Goal: Task Accomplishment & Management: Manage account settings

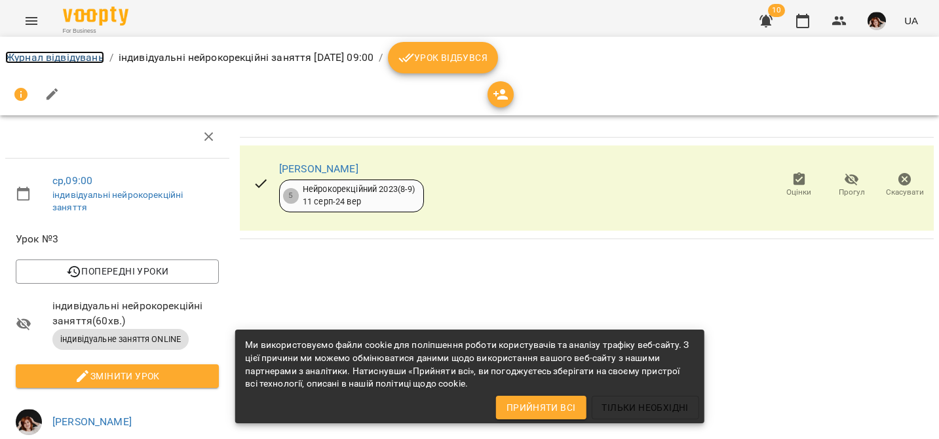
click at [52, 56] on link "Журнал відвідувань" at bounding box center [54, 57] width 99 height 12
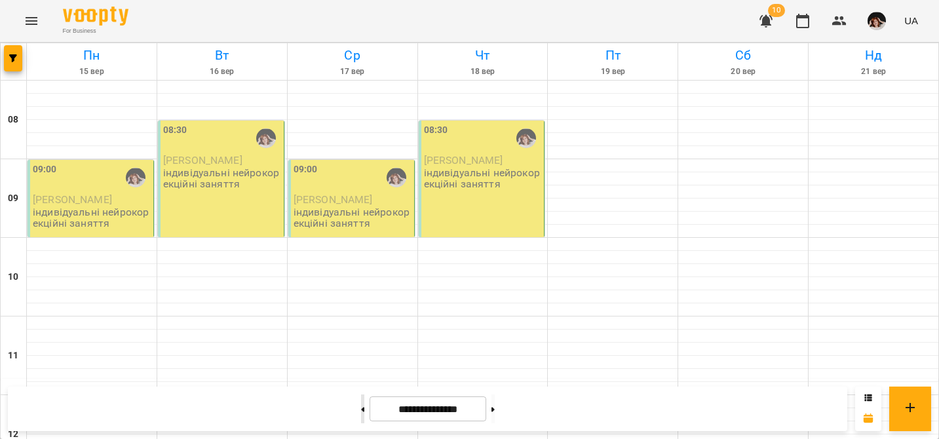
click at [361, 409] on button at bounding box center [362, 409] width 3 height 29
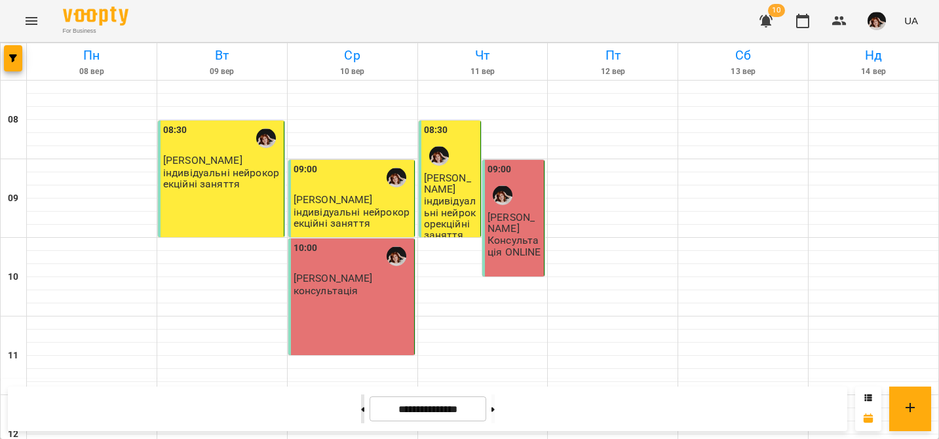
click at [361, 409] on button at bounding box center [362, 409] width 3 height 29
type input "**********"
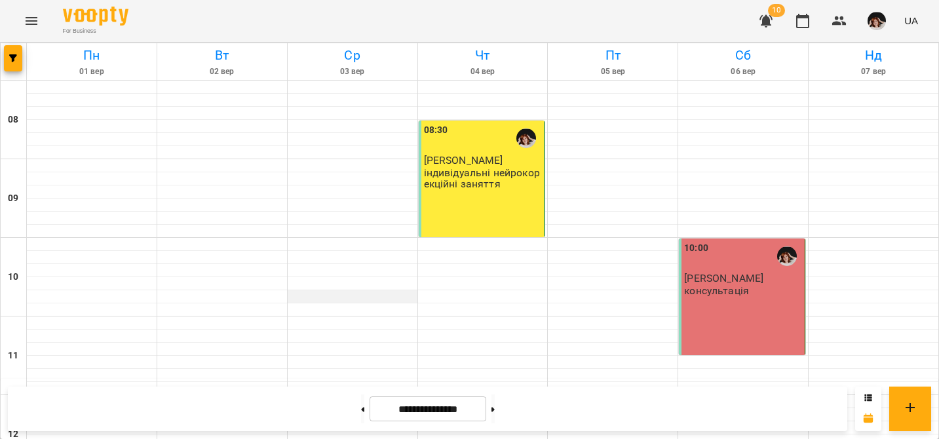
scroll to position [193, 0]
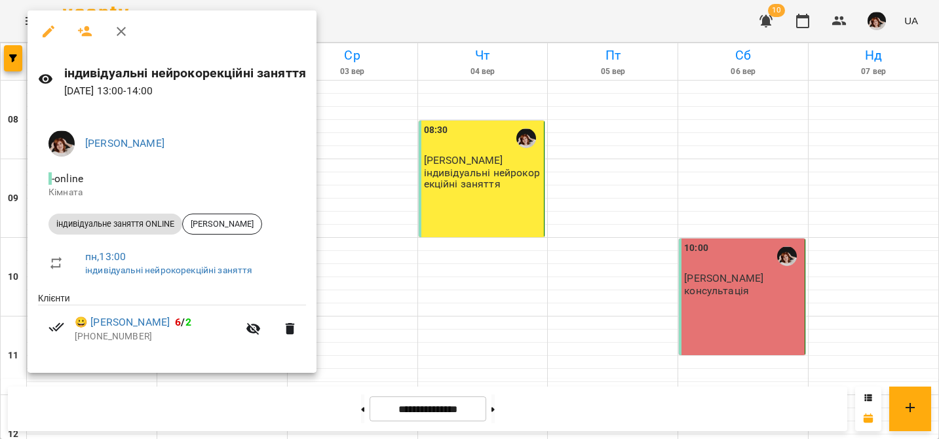
click at [49, 33] on icon "button" at bounding box center [49, 32] width 16 height 16
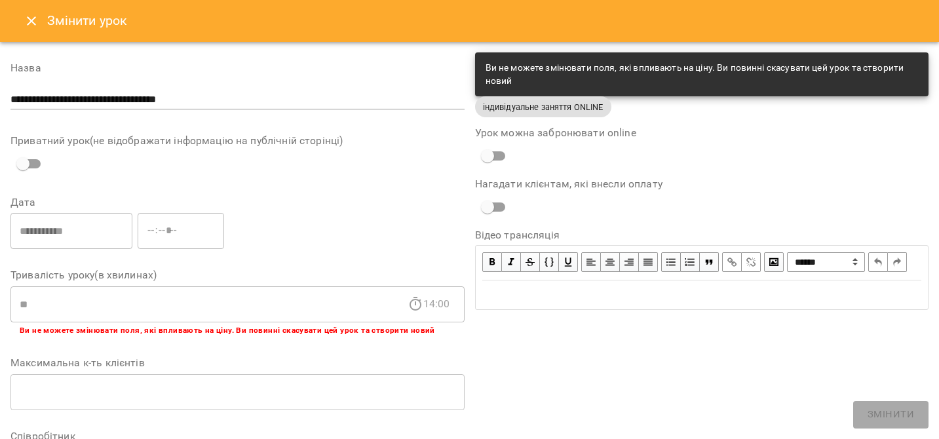
click at [33, 20] on icon "Close" at bounding box center [32, 21] width 16 height 16
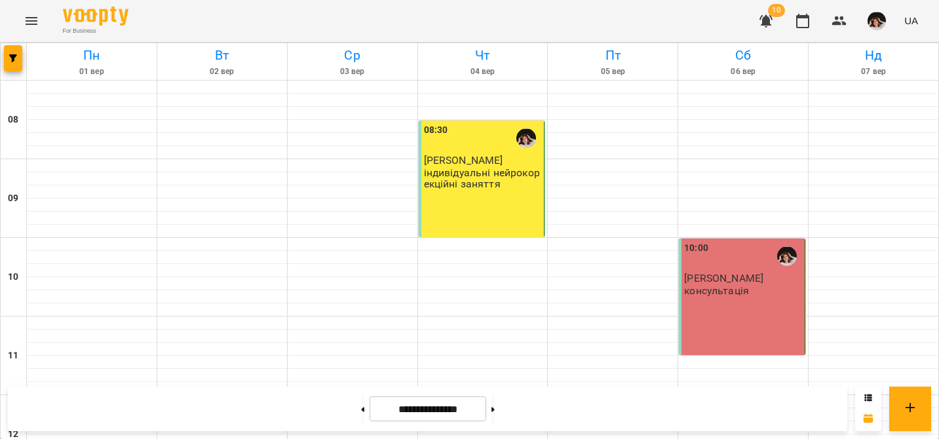
scroll to position [347, 0]
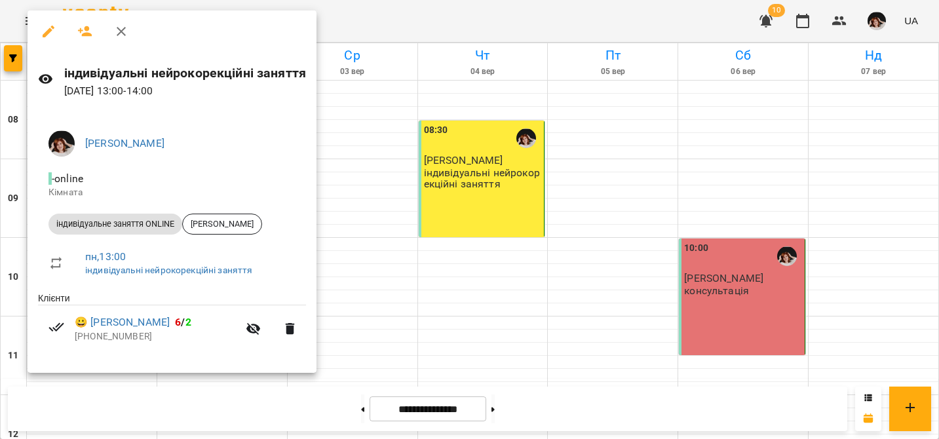
click at [117, 29] on icon "button" at bounding box center [121, 32] width 16 height 16
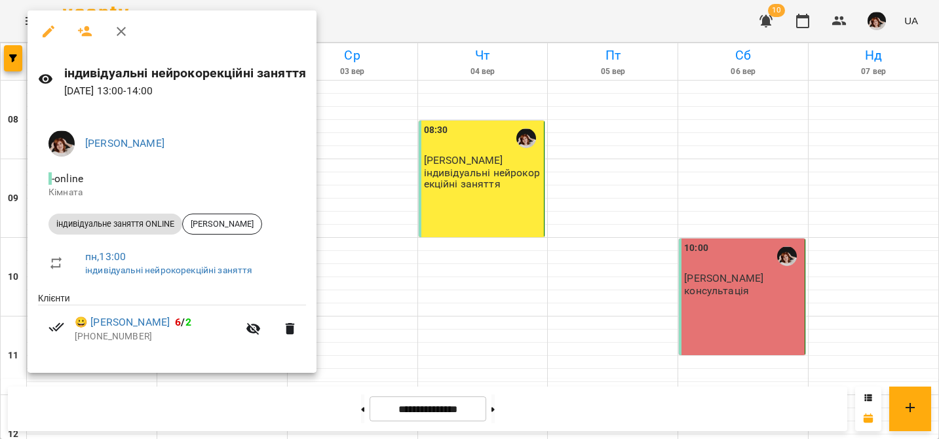
click at [439, 182] on div at bounding box center [469, 219] width 939 height 439
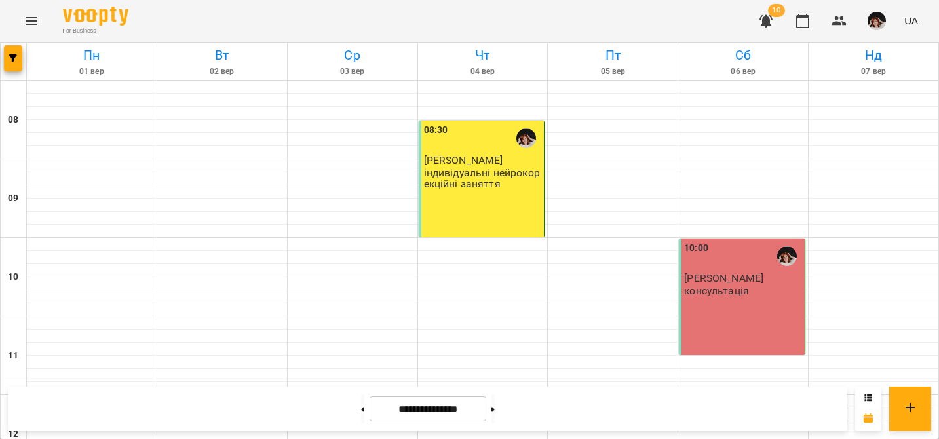
scroll to position [464, 0]
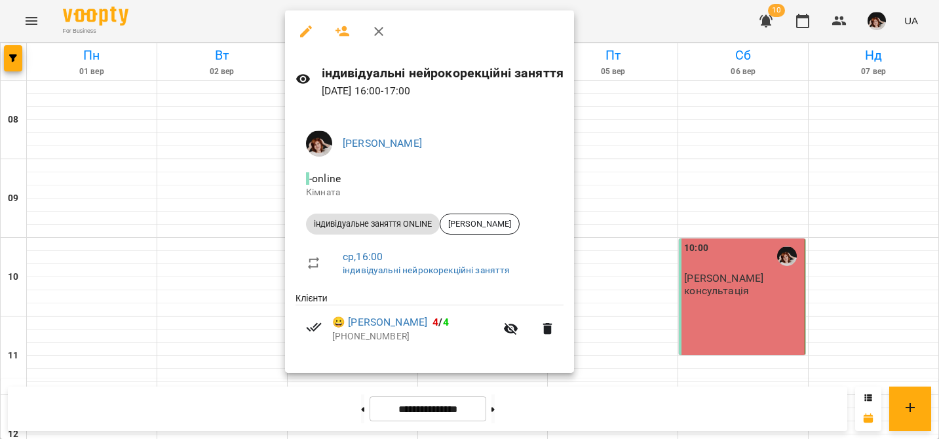
click at [305, 77] on icon at bounding box center [304, 79] width 16 height 16
click at [798, 235] on div at bounding box center [469, 219] width 939 height 439
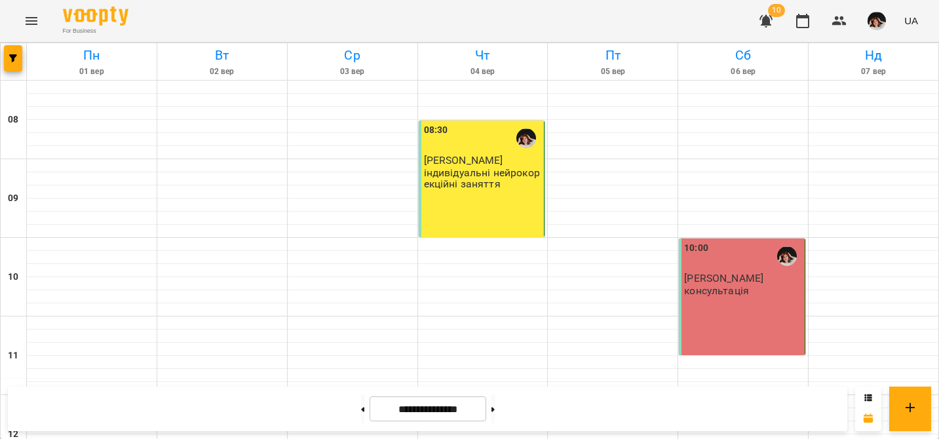
scroll to position [170, 0]
click at [495, 403] on button at bounding box center [493, 409] width 3 height 29
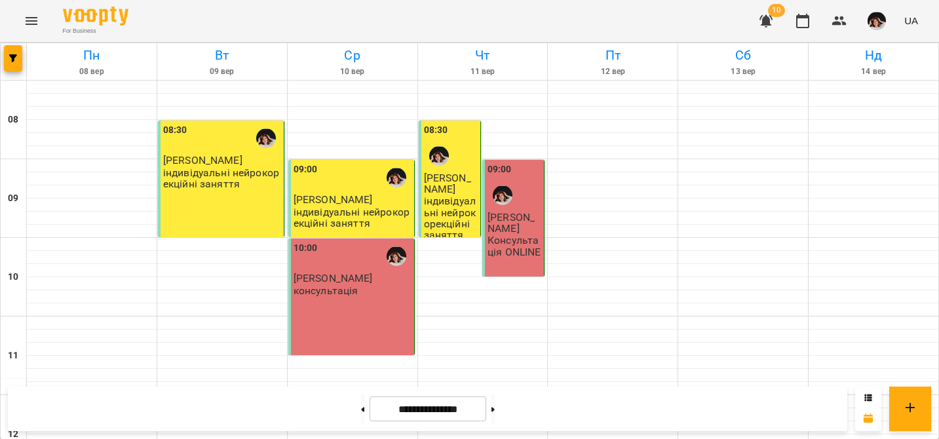
scroll to position [564, 0]
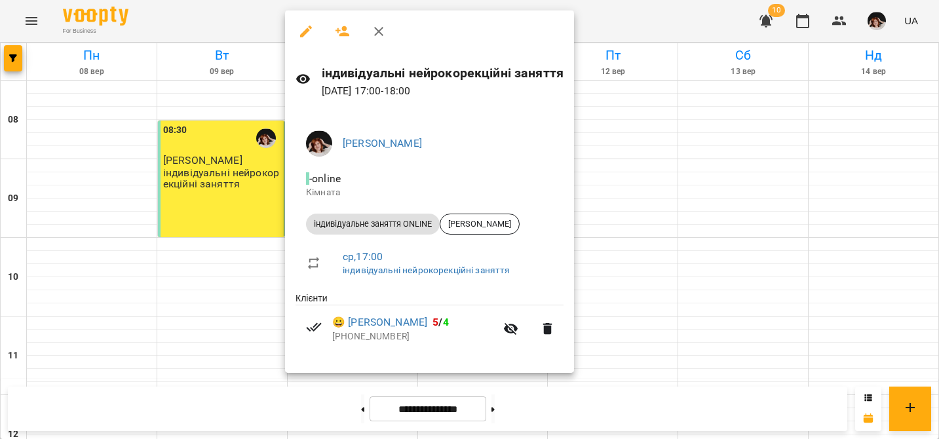
click at [375, 31] on icon "button" at bounding box center [379, 32] width 16 height 16
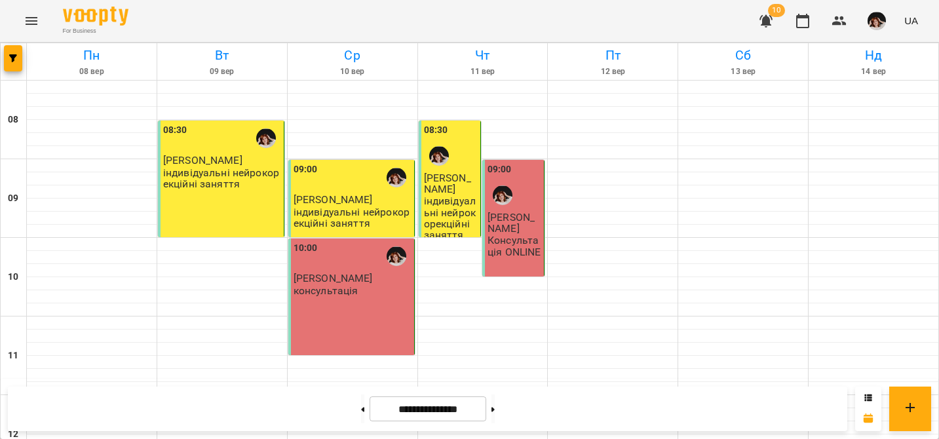
scroll to position [0, 0]
click at [495, 412] on button at bounding box center [493, 409] width 3 height 29
type input "**********"
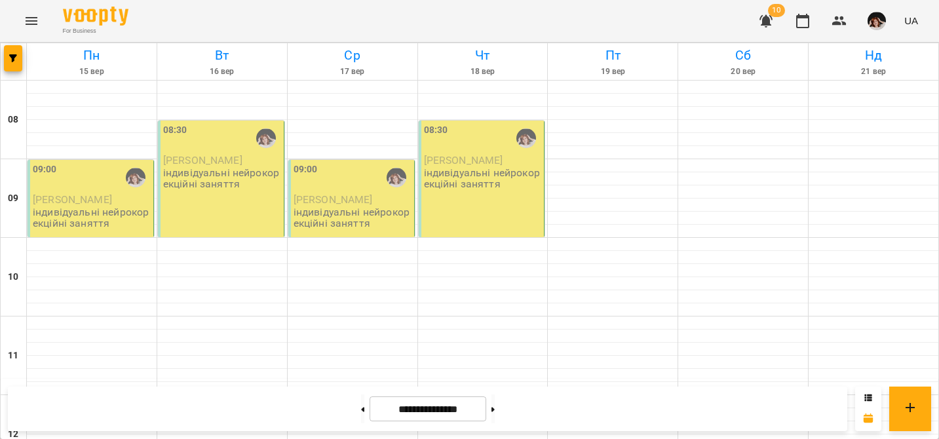
click at [109, 203] on p "[PERSON_NAME]" at bounding box center [92, 199] width 118 height 11
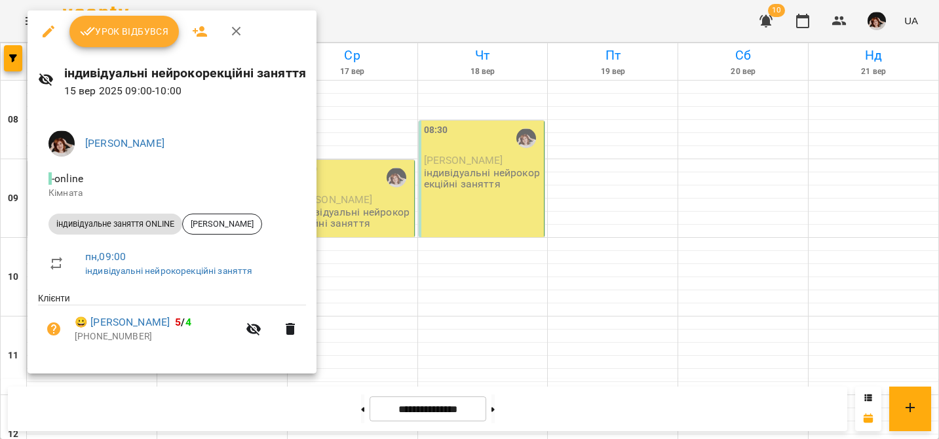
click at [144, 17] on button "Урок відбувся" at bounding box center [124, 31] width 110 height 31
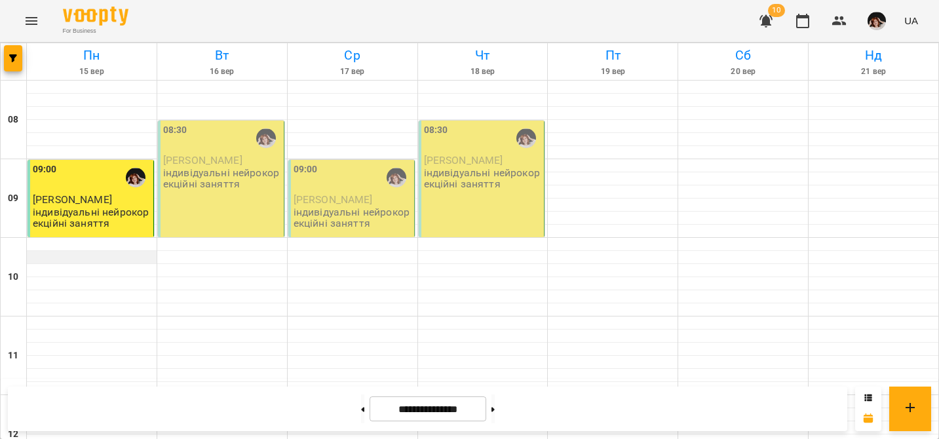
scroll to position [514, 0]
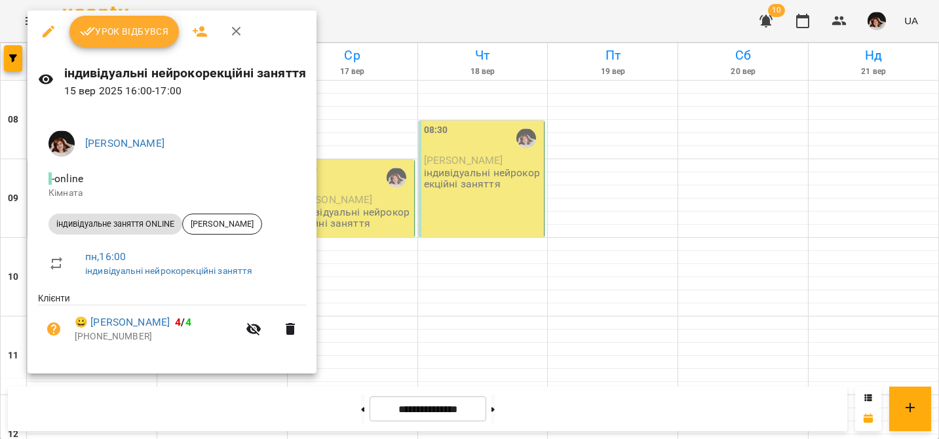
click at [115, 22] on button "Урок відбувся" at bounding box center [124, 31] width 110 height 31
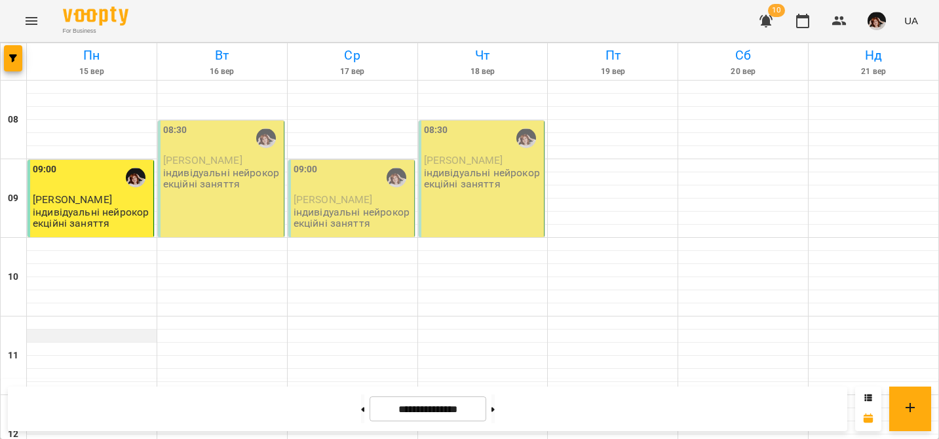
scroll to position [556, 0]
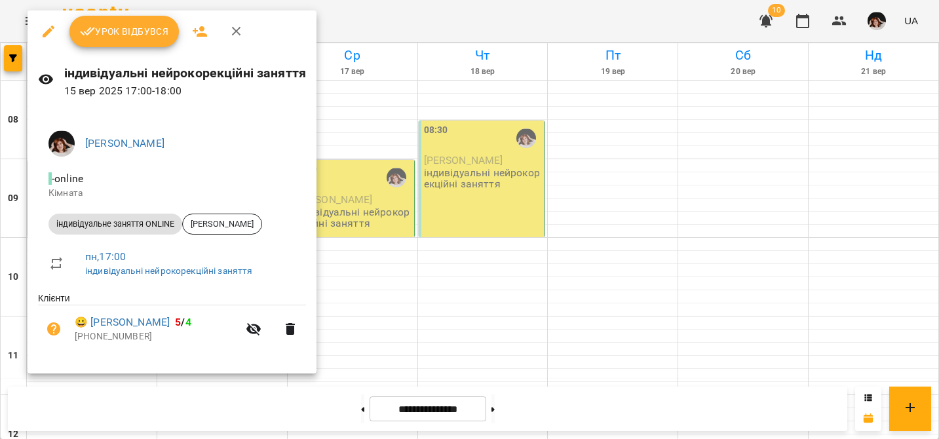
click at [111, 41] on button "Урок відбувся" at bounding box center [124, 31] width 110 height 31
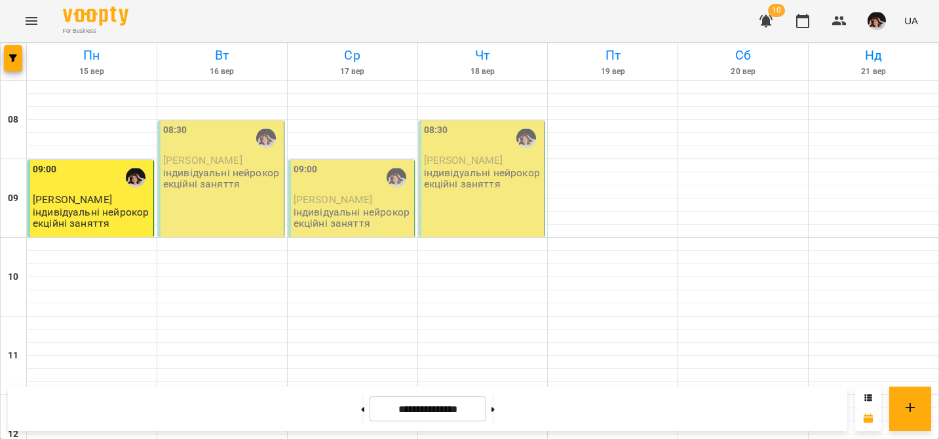
click at [231, 182] on p "індивідуальні нейрокорекційні заняття" at bounding box center [222, 178] width 118 height 23
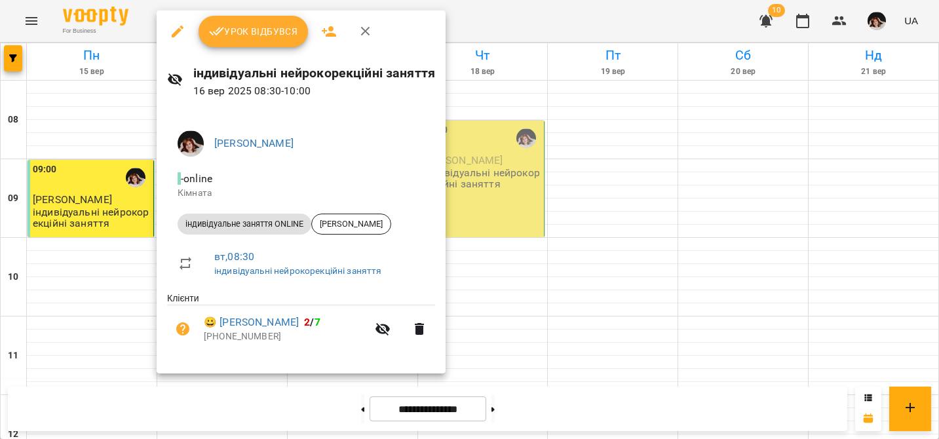
click at [256, 33] on span "Урок відбувся" at bounding box center [253, 32] width 89 height 16
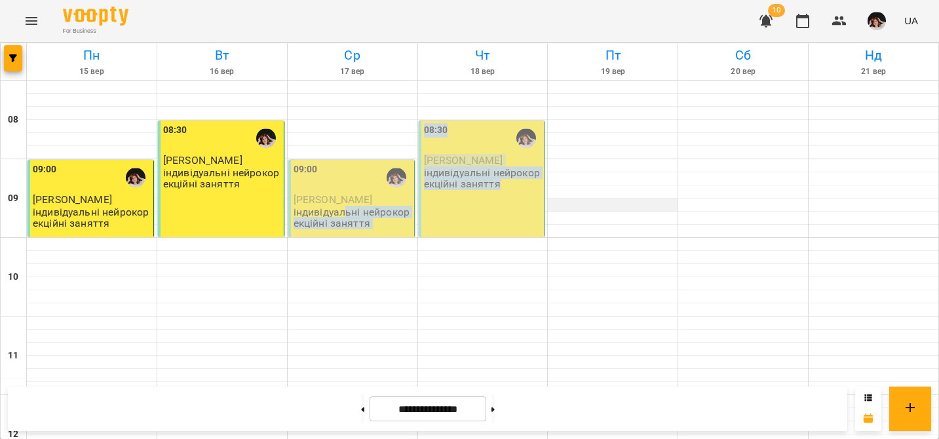
drag, startPoint x: 345, startPoint y: 216, endPoint x: 611, endPoint y: 202, distance: 266.5
click at [366, 178] on div "09:00" at bounding box center [353, 178] width 118 height 30
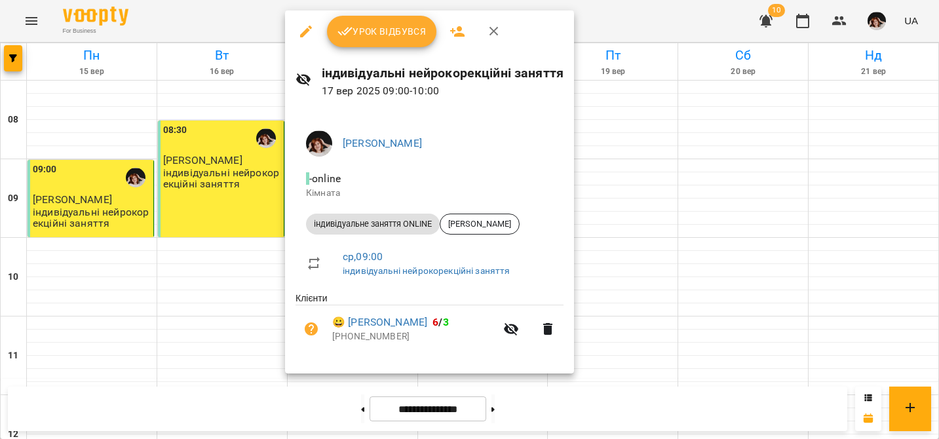
click at [488, 32] on icon "button" at bounding box center [494, 32] width 16 height 16
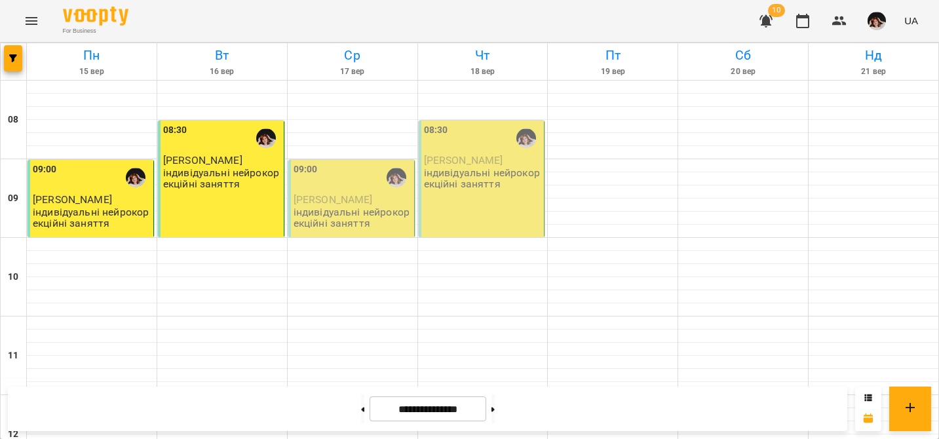
click at [359, 216] on p "індивідуальні нейрокорекційні заняття" at bounding box center [353, 217] width 118 height 23
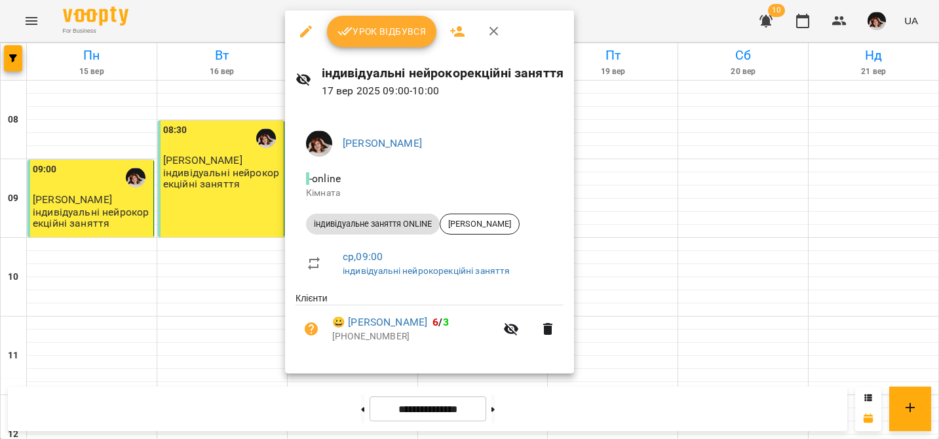
click at [492, 33] on icon "button" at bounding box center [494, 32] width 16 height 16
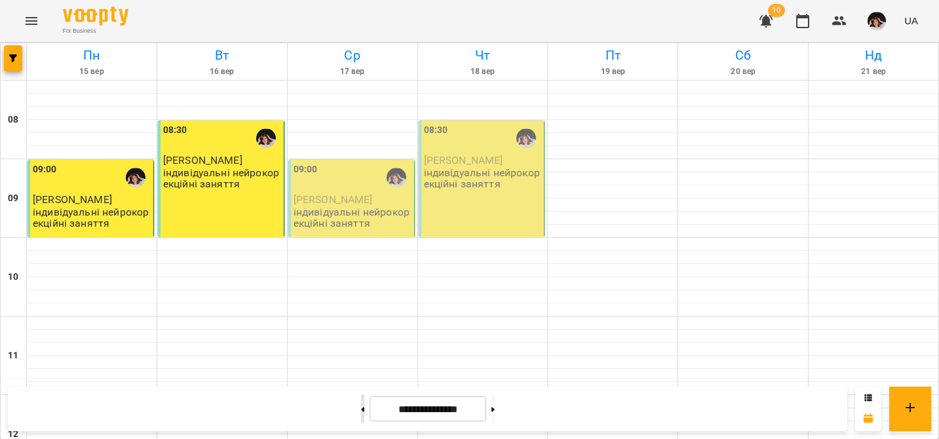
click at [361, 406] on button at bounding box center [362, 409] width 3 height 29
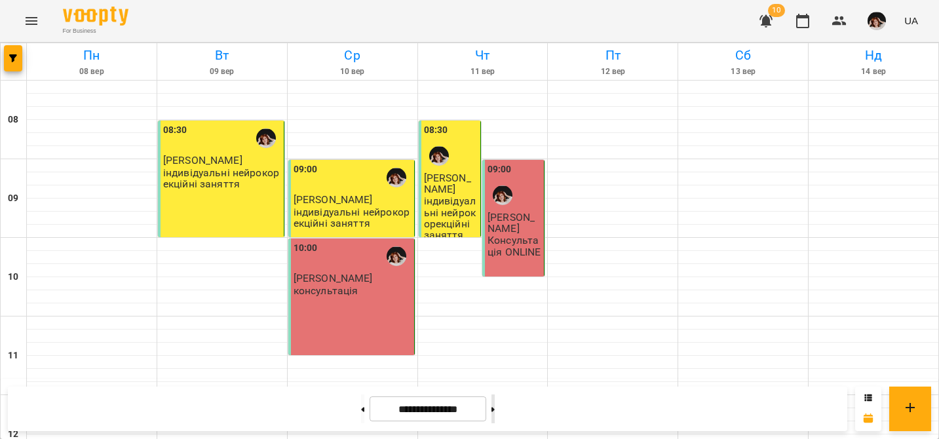
click at [495, 405] on button at bounding box center [493, 409] width 3 height 29
type input "**********"
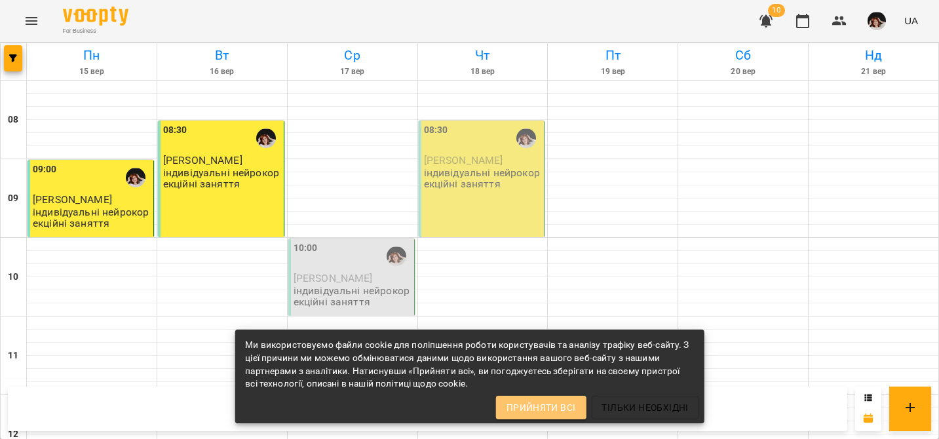
click at [575, 410] on span "Прийняти всі" at bounding box center [541, 408] width 69 height 16
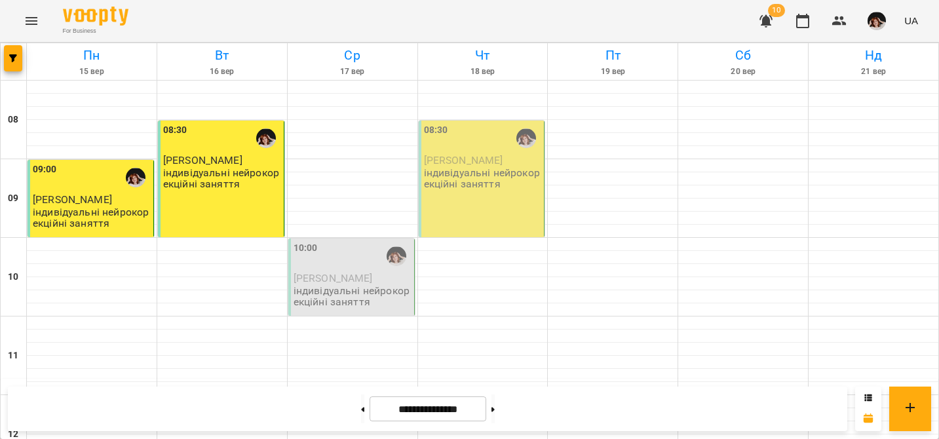
click at [344, 266] on div "10:00" at bounding box center [353, 256] width 118 height 30
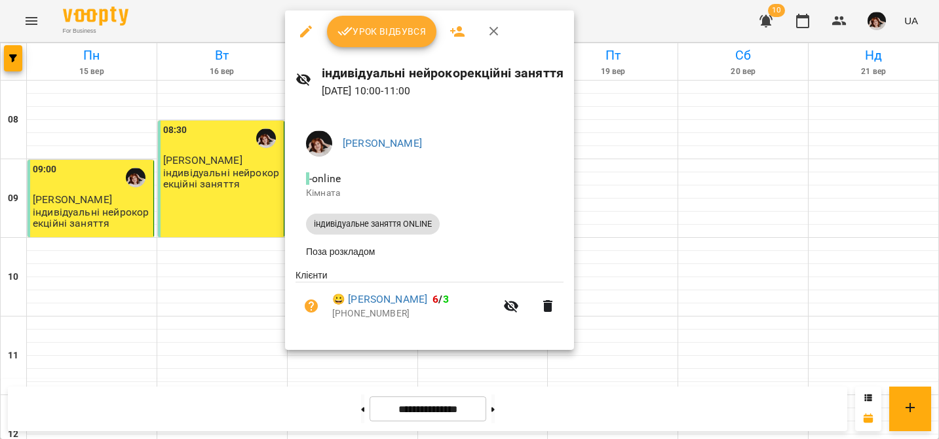
click at [488, 34] on icon "button" at bounding box center [494, 32] width 16 height 16
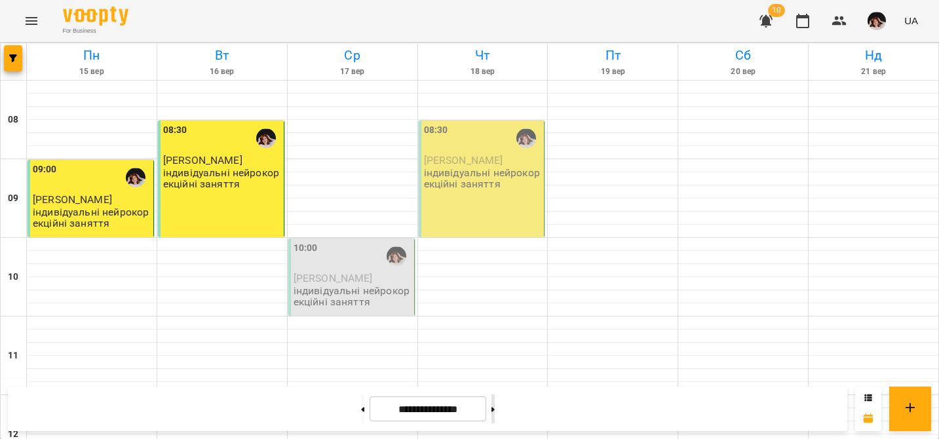
click at [495, 408] on button at bounding box center [493, 409] width 3 height 29
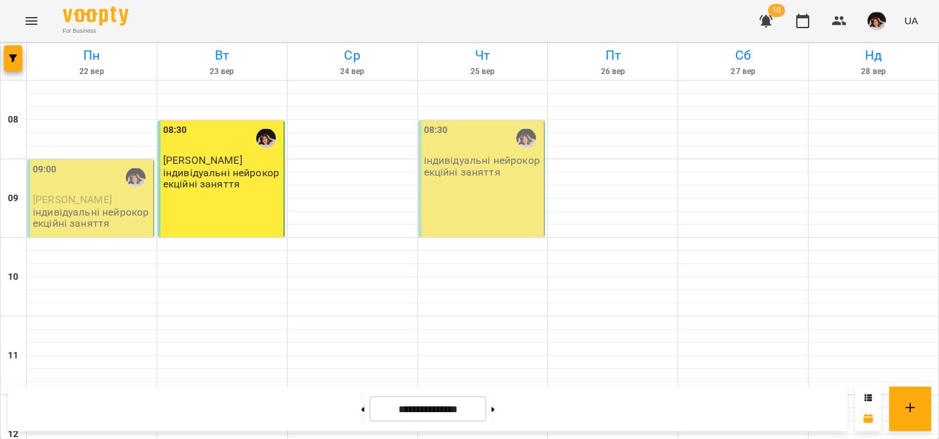
click at [201, 201] on div "08:30 Софія Якушева індивідуальні нейрокорекційні заняття" at bounding box center [221, 179] width 127 height 117
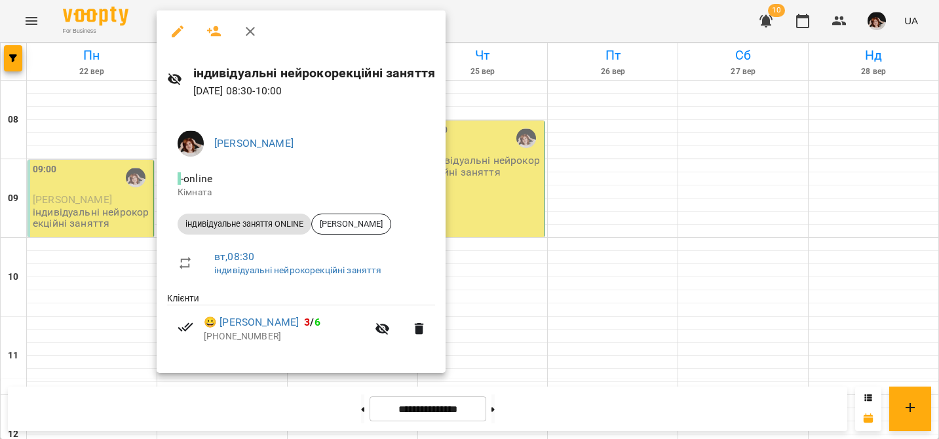
click at [248, 27] on icon "button" at bounding box center [251, 32] width 16 height 16
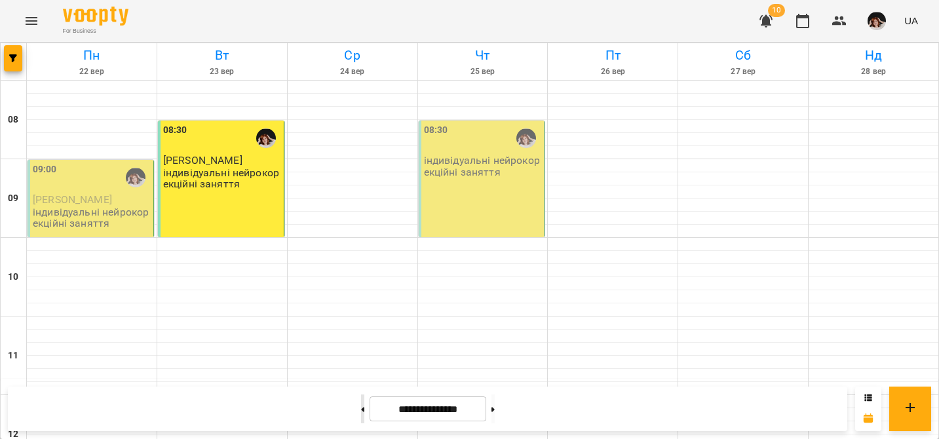
click at [361, 407] on icon at bounding box center [362, 409] width 3 height 5
type input "**********"
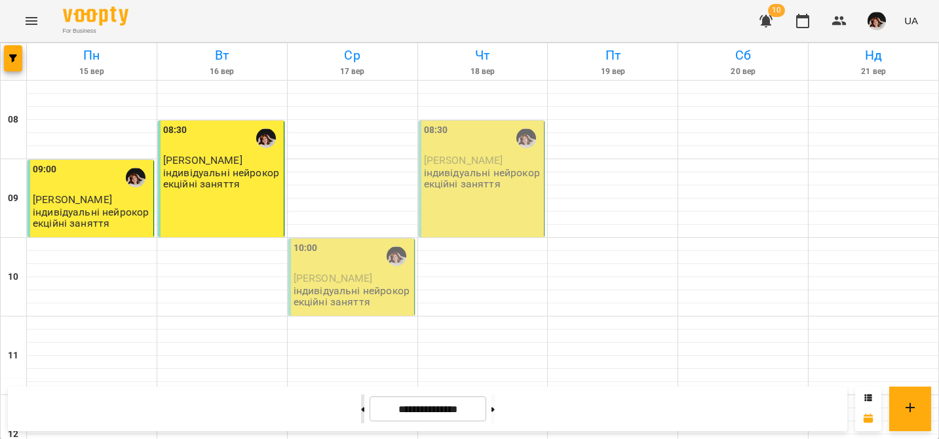
click at [361, 404] on button at bounding box center [362, 409] width 3 height 29
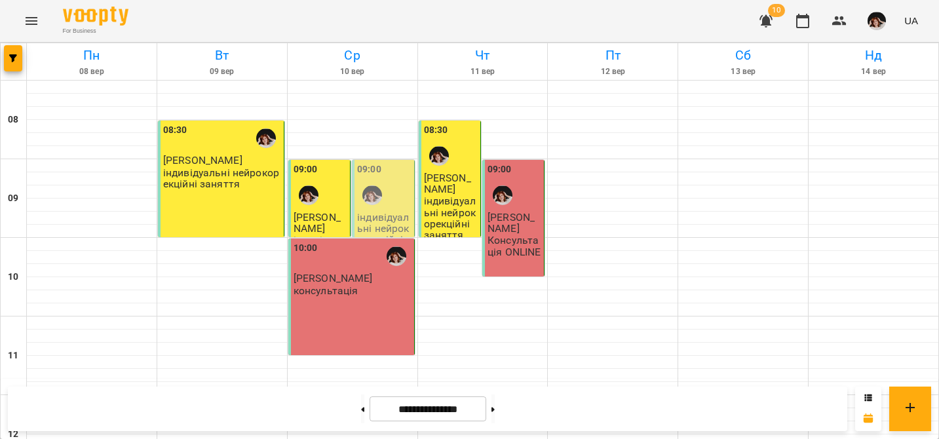
click at [372, 205] on div at bounding box center [372, 195] width 30 height 30
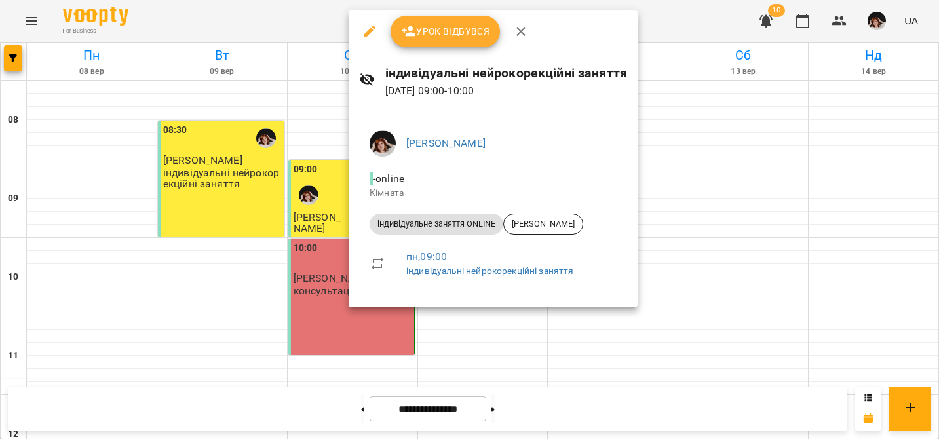
click at [525, 33] on icon "button" at bounding box center [521, 32] width 16 height 16
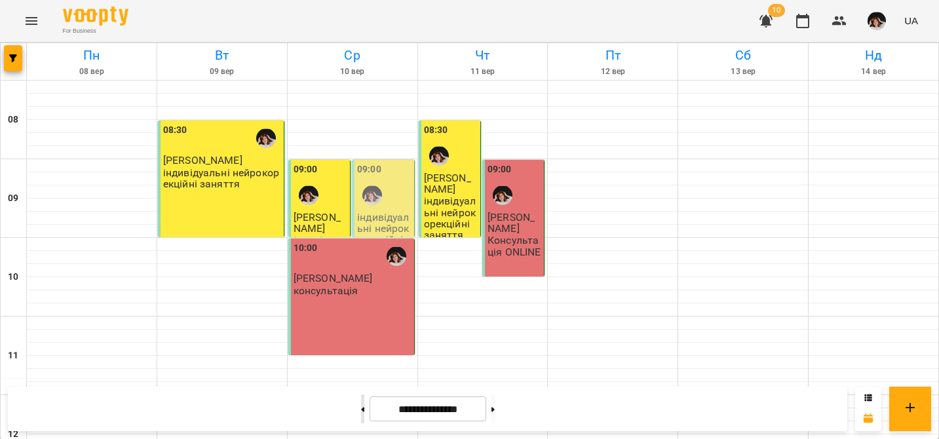
click at [361, 404] on button at bounding box center [362, 409] width 3 height 29
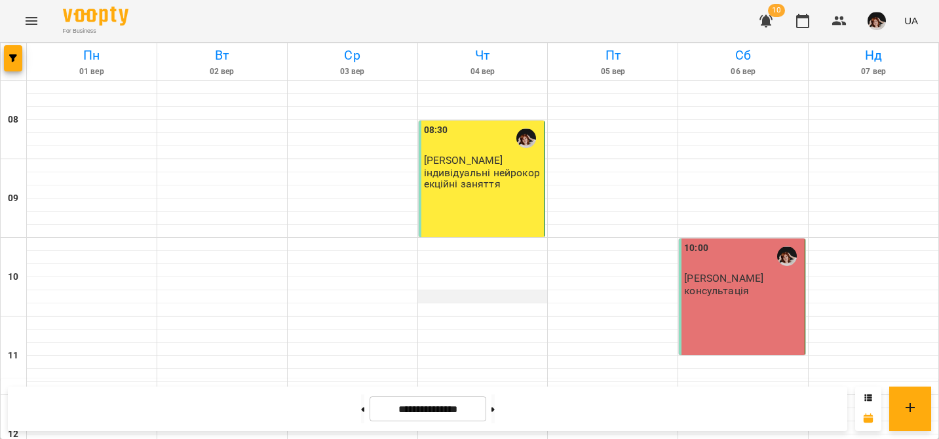
scroll to position [452, 0]
click at [361, 408] on icon at bounding box center [362, 409] width 3 height 5
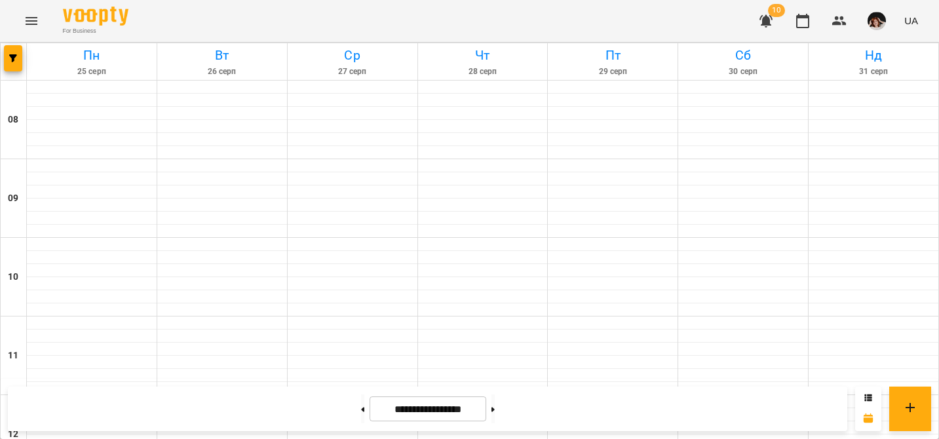
scroll to position [259, 0]
click at [361, 413] on button at bounding box center [362, 409] width 3 height 29
click at [361, 407] on button at bounding box center [362, 409] width 3 height 29
click at [495, 410] on button at bounding box center [493, 409] width 3 height 29
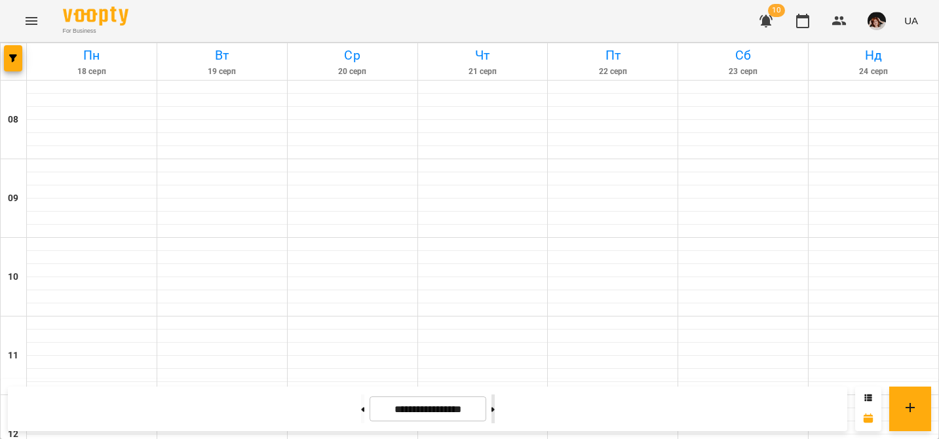
click at [495, 410] on button at bounding box center [493, 409] width 3 height 29
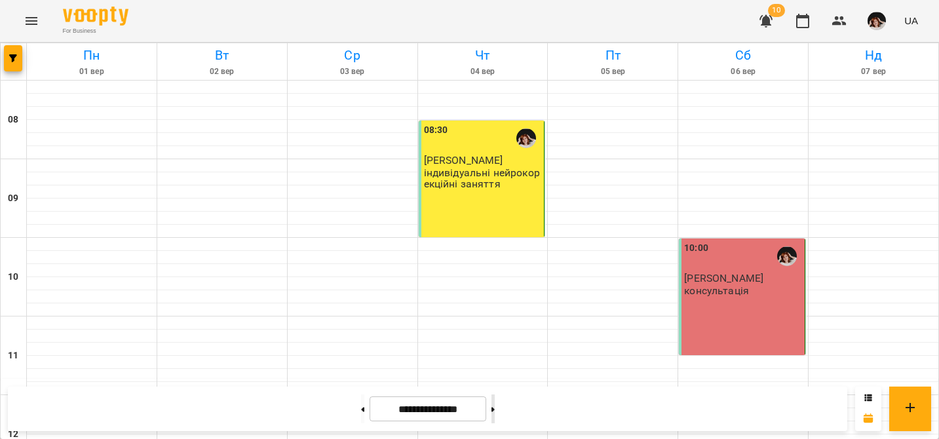
click at [495, 411] on icon at bounding box center [493, 409] width 3 height 5
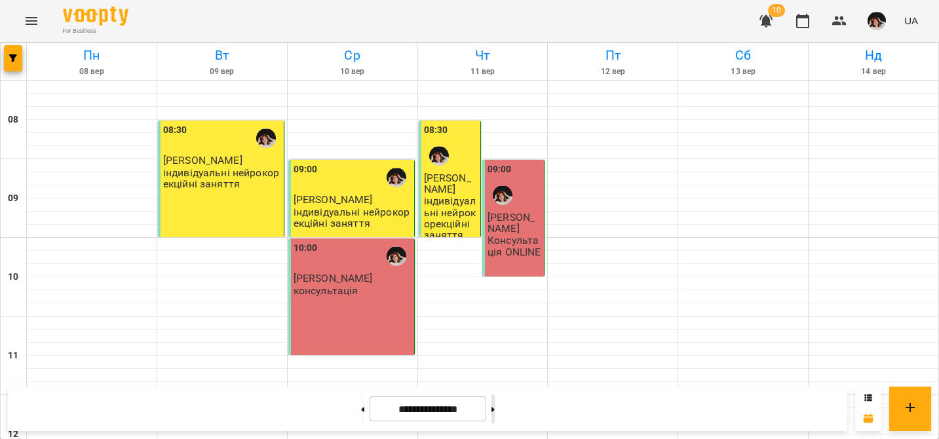
click at [495, 411] on icon at bounding box center [493, 409] width 3 height 5
type input "**********"
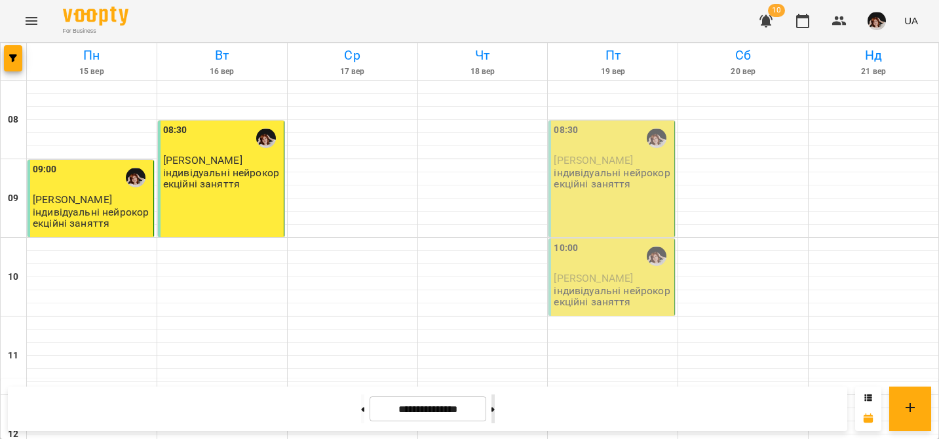
click at [495, 407] on icon at bounding box center [493, 409] width 3 height 5
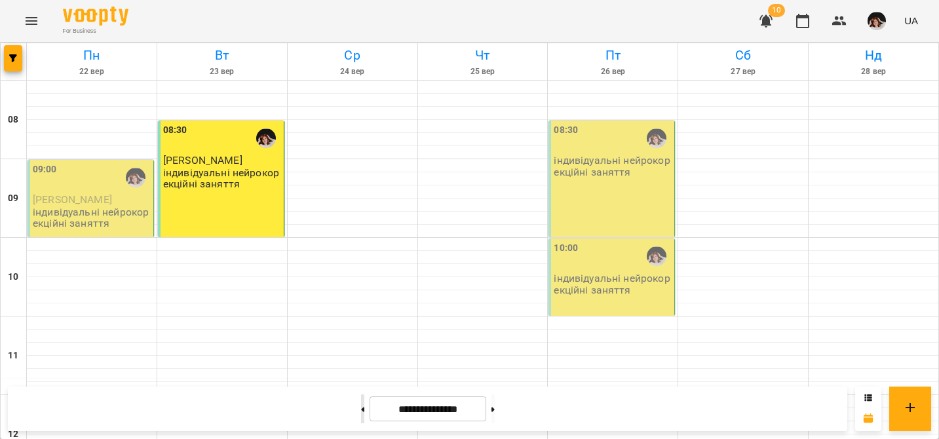
click at [361, 409] on button at bounding box center [362, 409] width 3 height 29
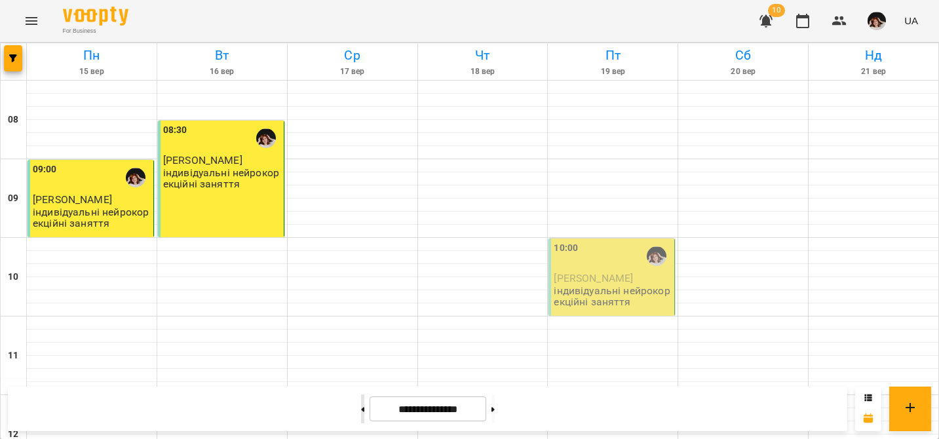
click at [361, 408] on button at bounding box center [362, 409] width 3 height 29
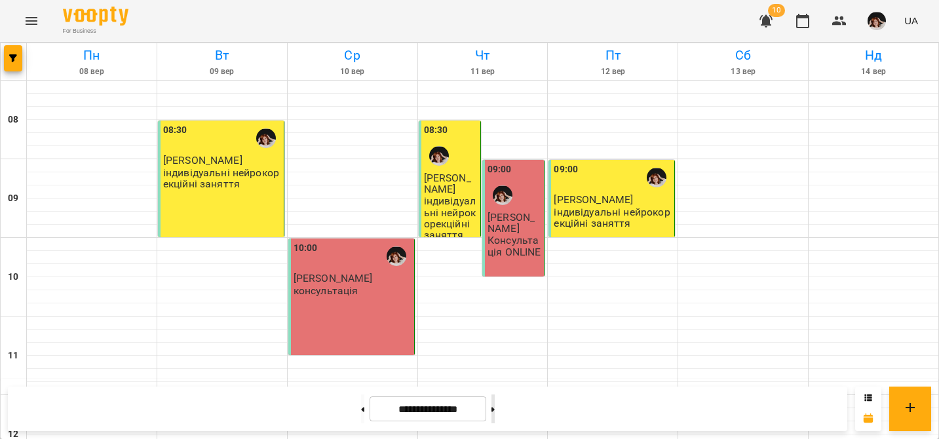
click at [495, 407] on icon at bounding box center [493, 409] width 3 height 5
type input "**********"
